Goal: Transaction & Acquisition: Purchase product/service

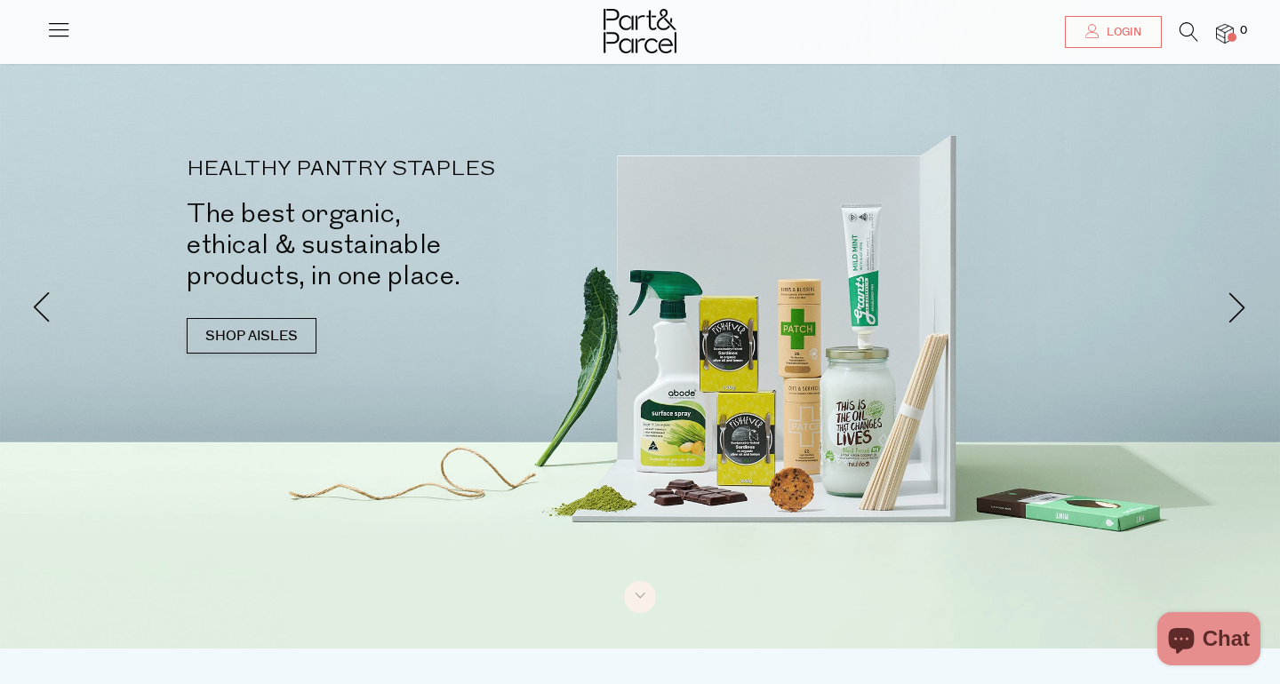
scroll to position [36, 0]
click at [235, 345] on link "SHOP AISLES" at bounding box center [252, 335] width 130 height 36
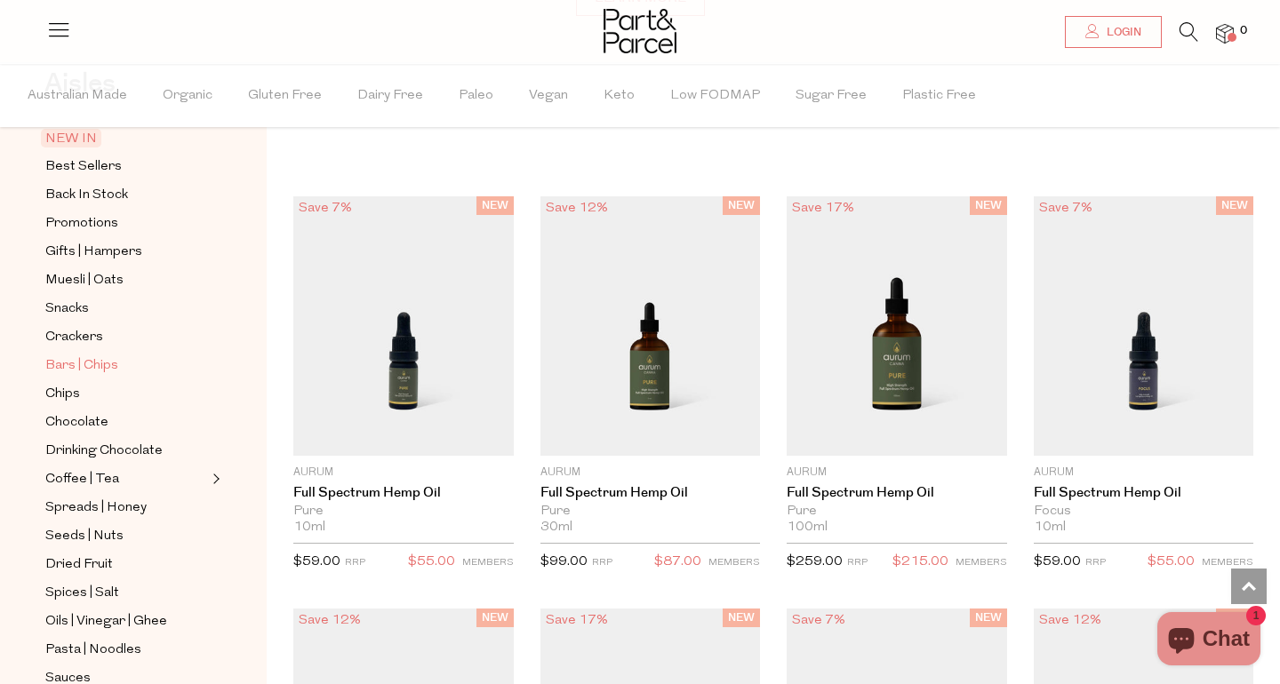
scroll to position [103, 0]
click at [91, 506] on span "Spreads | Honey" at bounding box center [95, 505] width 101 height 21
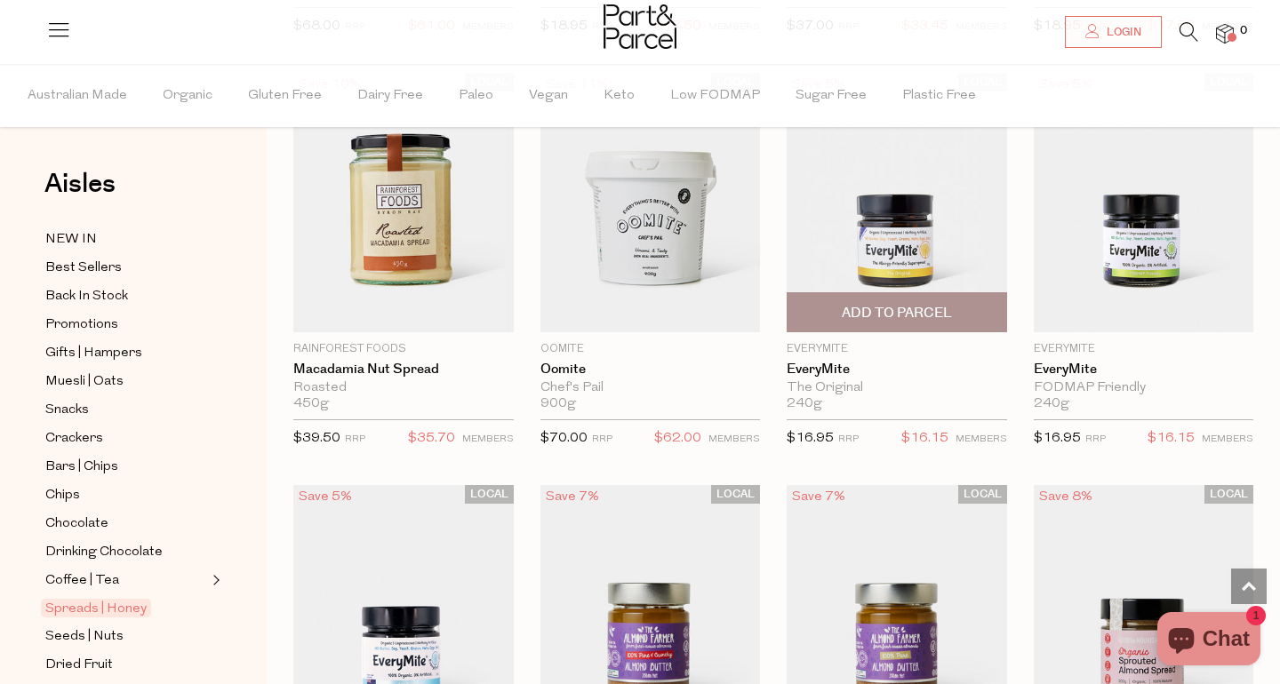
scroll to position [2602, 0]
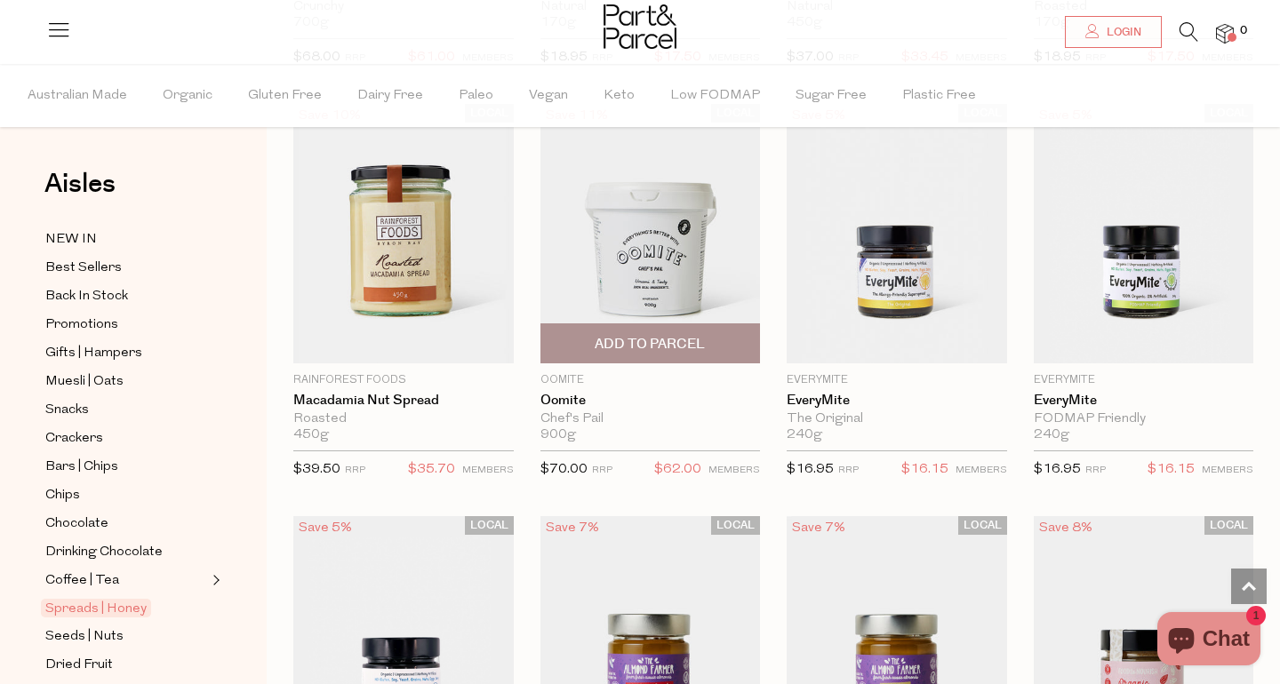
click at [665, 265] on img at bounding box center [650, 234] width 220 height 260
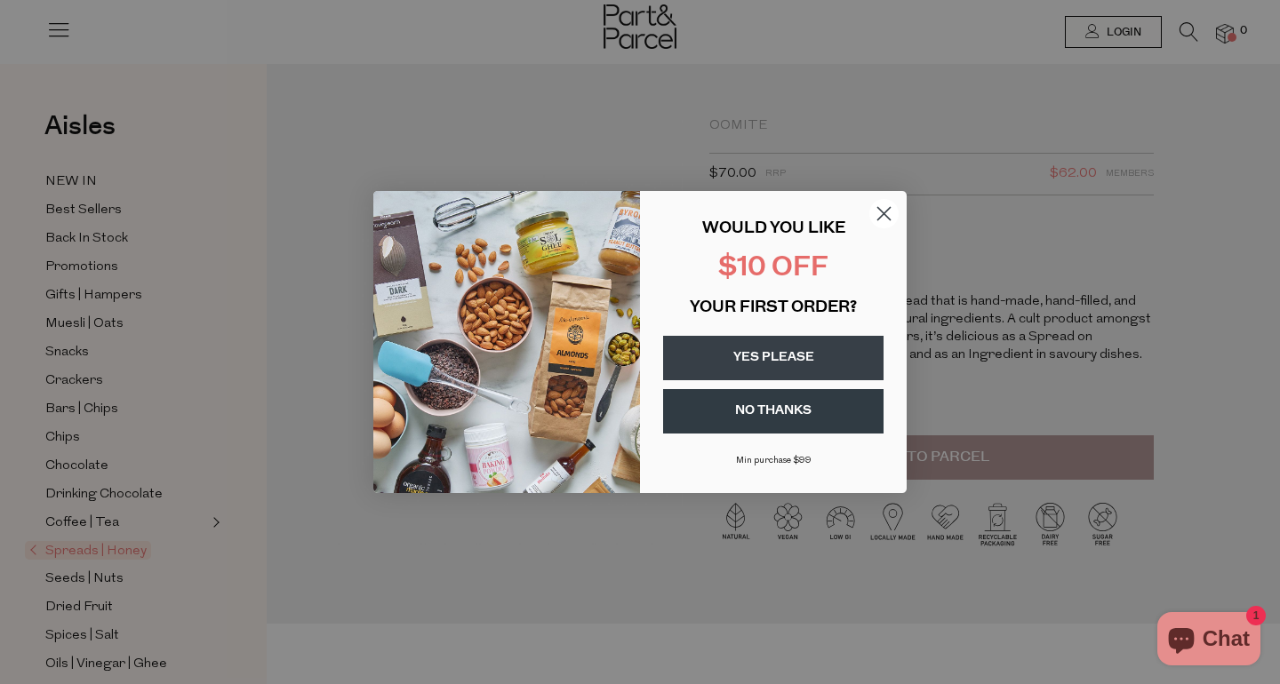
click at [885, 209] on circle "Close dialog" at bounding box center [883, 213] width 29 height 29
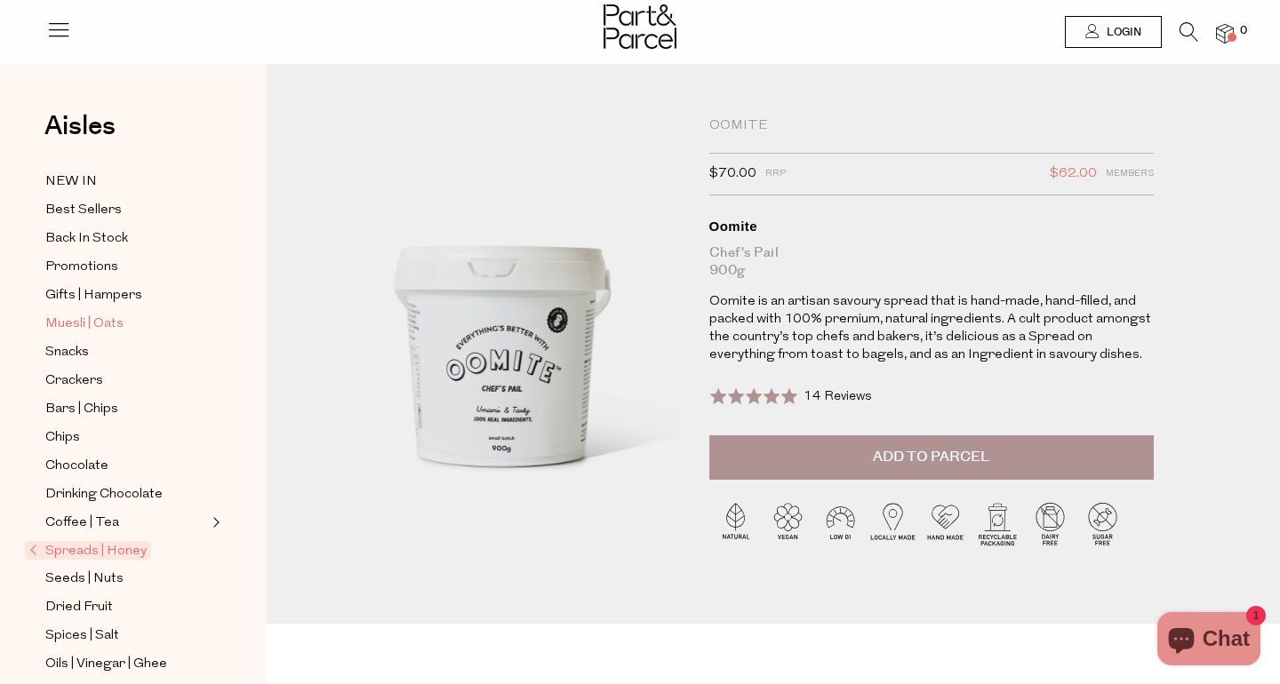
click at [90, 326] on span "Muesli | Oats" at bounding box center [84, 324] width 78 height 21
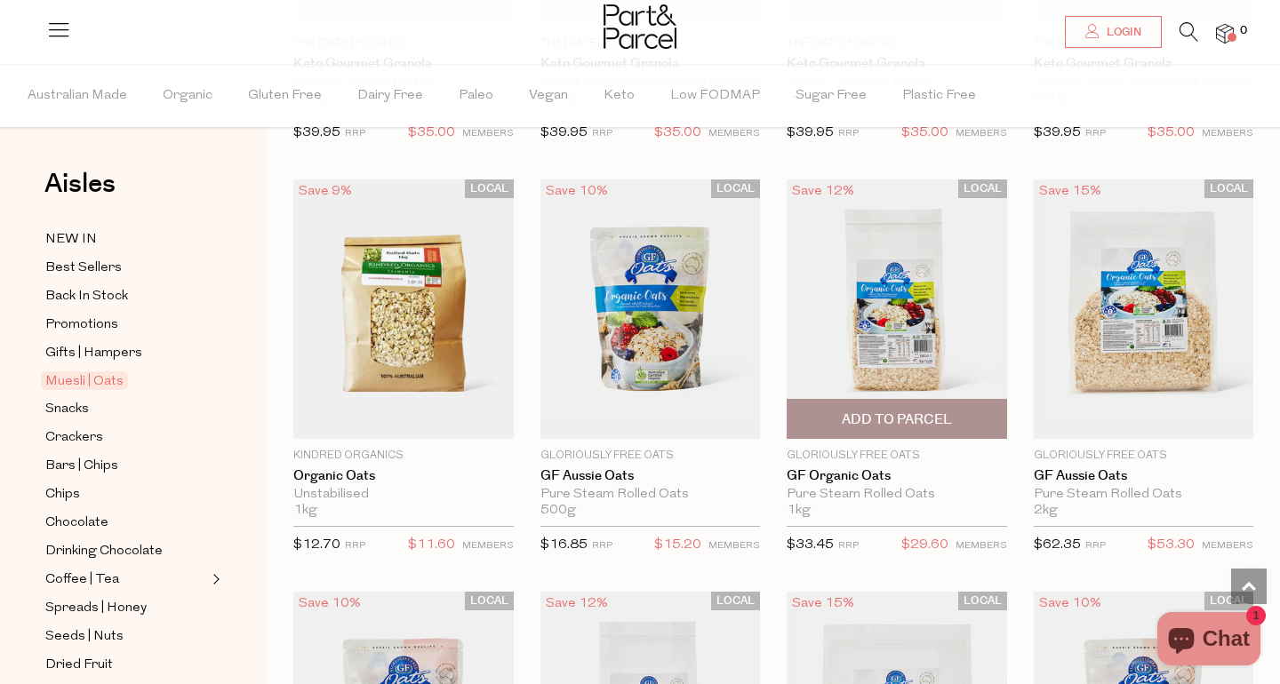
scroll to position [4198, 0]
